Goal: Task Accomplishment & Management: Use online tool/utility

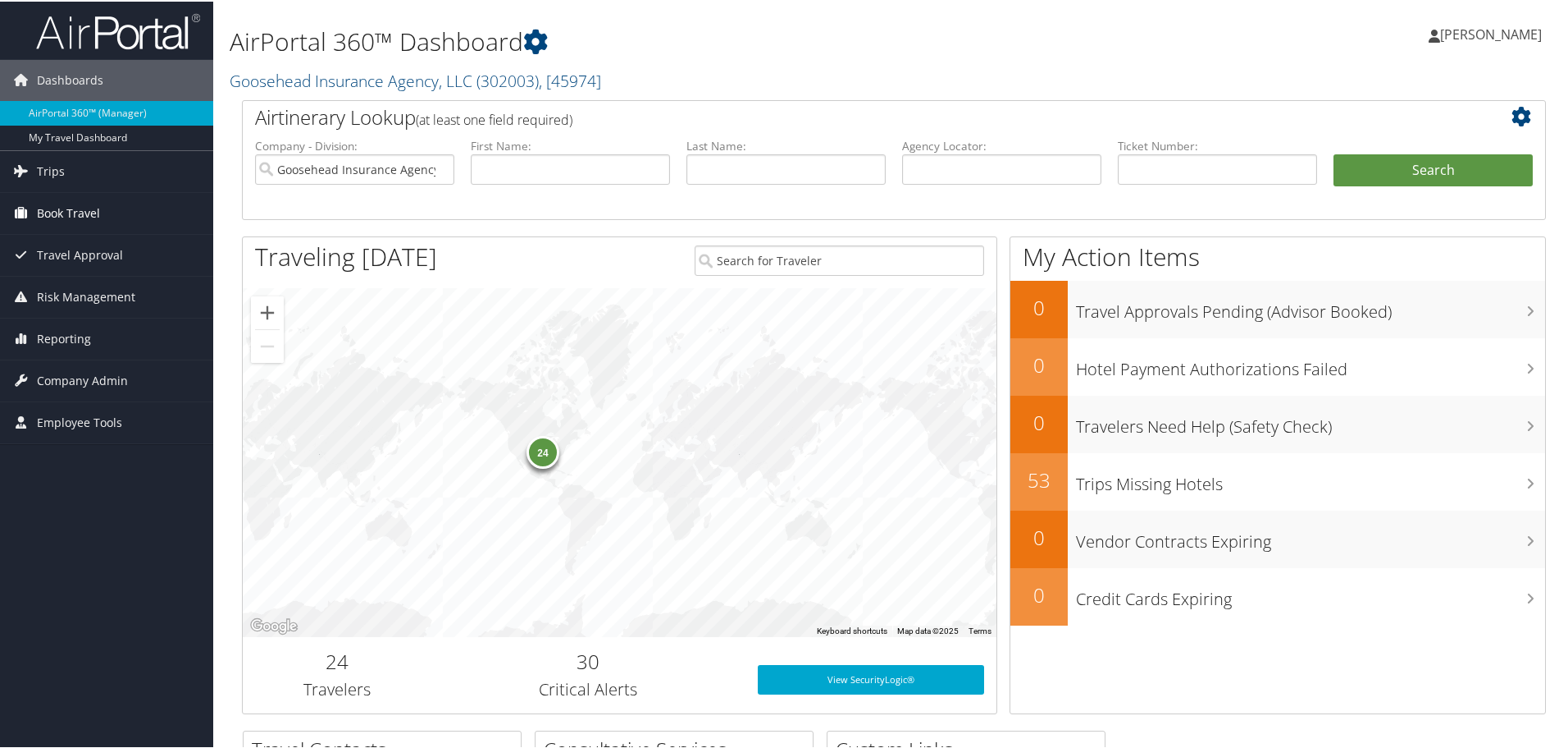
click at [108, 224] on link "Book Travel" at bounding box center [107, 212] width 213 height 41
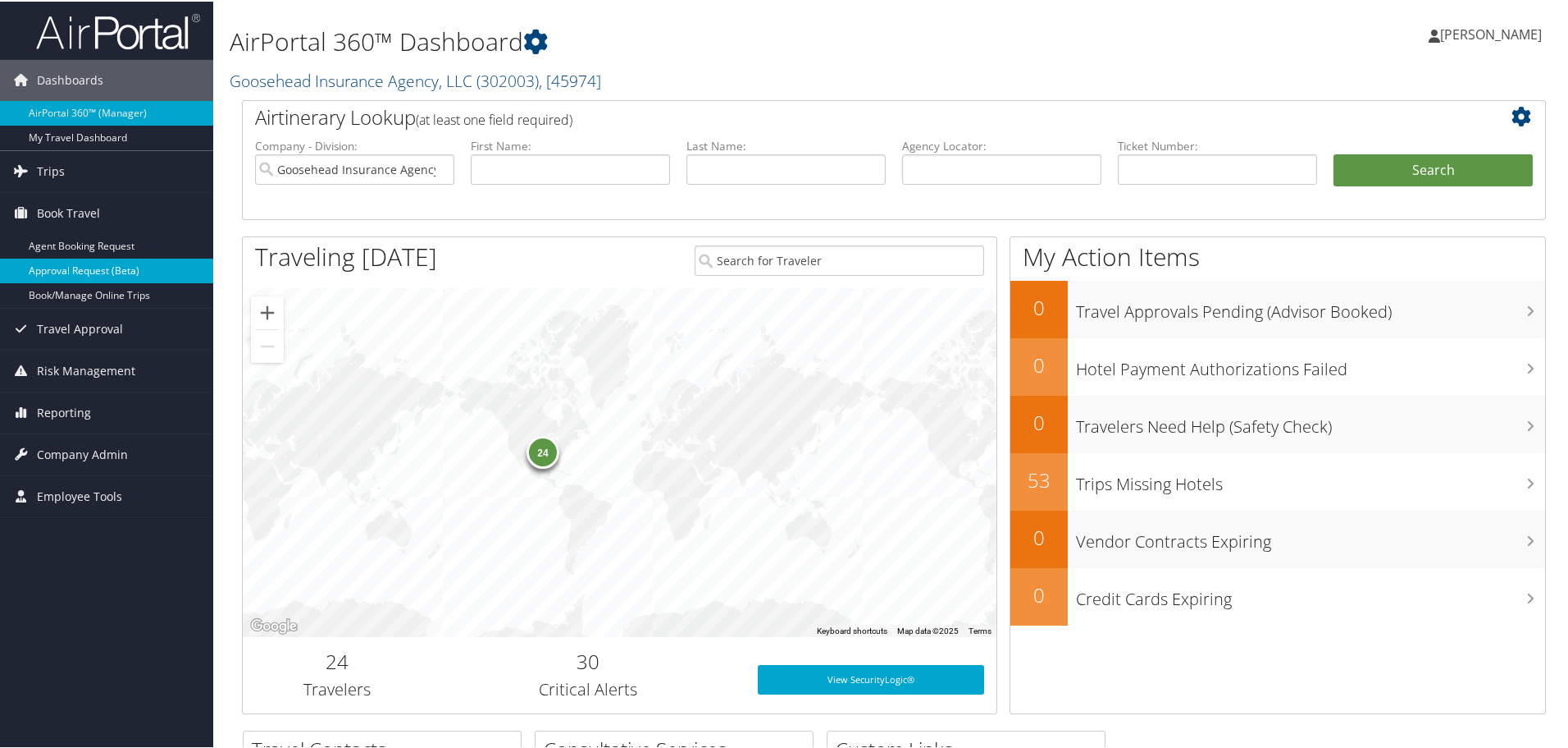
click at [98, 280] on link "Approval Request (Beta)" at bounding box center [107, 269] width 213 height 25
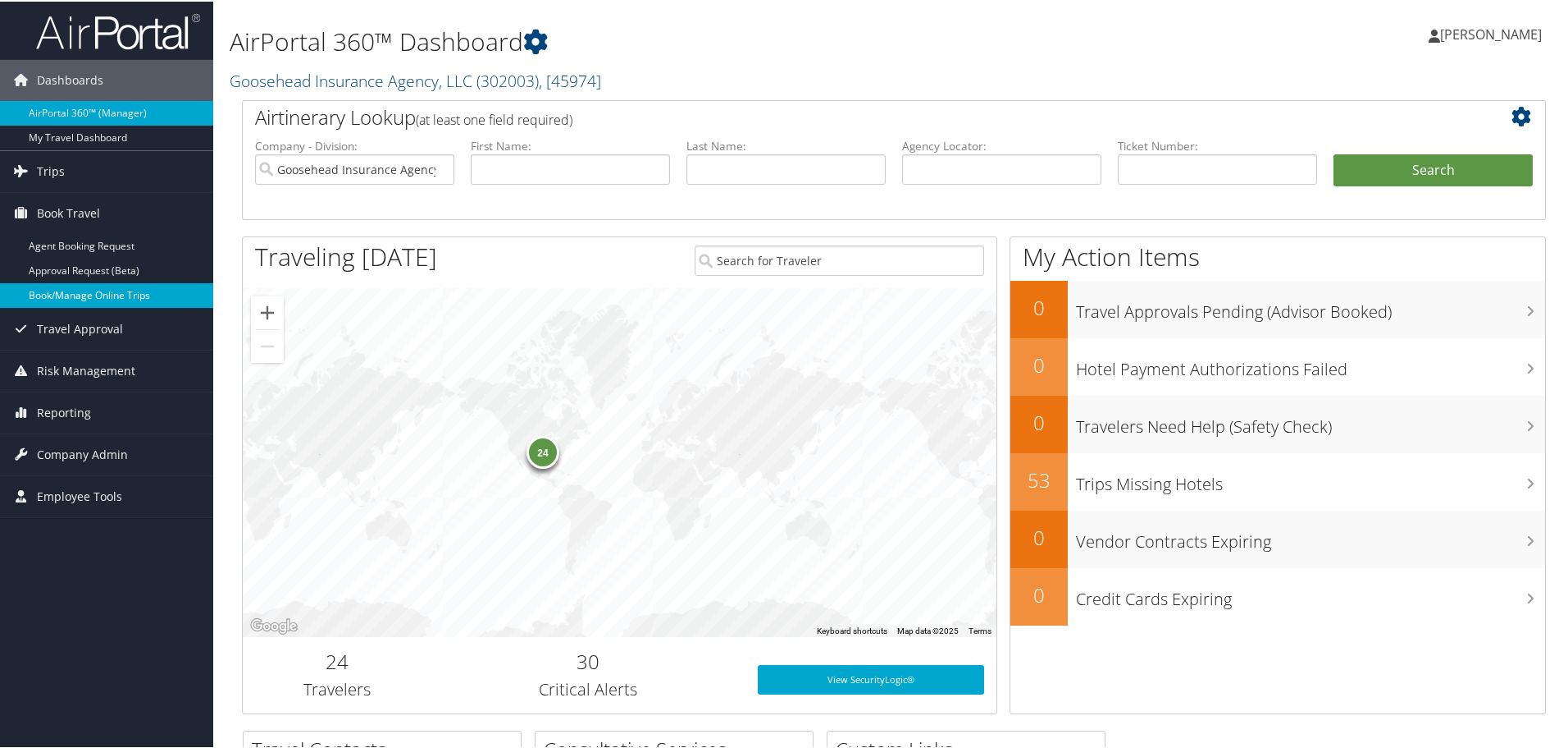
click at [94, 289] on link "Book/Manage Online Trips" at bounding box center [107, 293] width 213 height 25
